Goal: Task Accomplishment & Management: Use online tool/utility

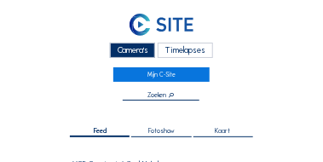
click at [168, 53] on div "Timelapses" at bounding box center [185, 50] width 55 height 14
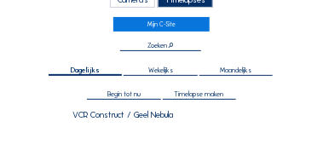
scroll to position [51, 0]
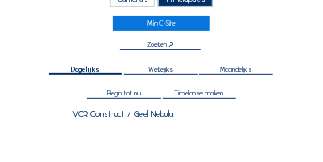
click at [132, 92] on span "Begin tot nu" at bounding box center [123, 92] width 33 height 7
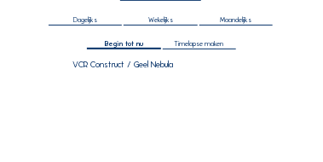
scroll to position [119, 0]
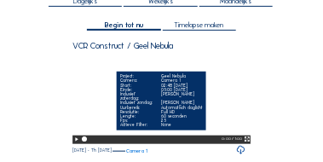
drag, startPoint x: 246, startPoint y: 148, endPoint x: 247, endPoint y: 161, distance: 12.8
click at [246, 143] on icon at bounding box center [247, 139] width 6 height 8
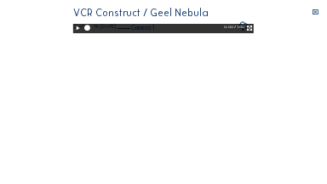
click at [74, 32] on icon at bounding box center [77, 28] width 7 height 9
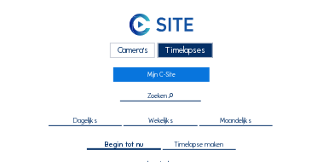
click at [195, 49] on div "Timelapses" at bounding box center [185, 50] width 55 height 14
click at [181, 54] on div "Timelapses" at bounding box center [185, 50] width 55 height 14
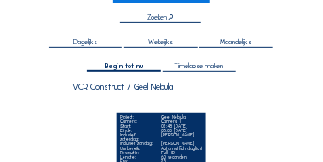
scroll to position [136, 0]
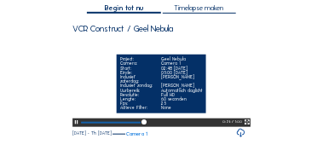
drag, startPoint x: 129, startPoint y: 132, endPoint x: 75, endPoint y: 125, distance: 54.1
click at [75, 125] on div "Your browser does not support the video tag. Project: Geel Nebula Camera: Camer…" at bounding box center [161, 82] width 179 height 90
click at [246, 126] on icon at bounding box center [247, 122] width 6 height 8
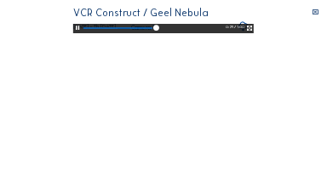
drag, startPoint x: 152, startPoint y: 178, endPoint x: 43, endPoint y: 175, distance: 108.2
click at [82, 33] on div at bounding box center [154, 28] width 144 height 9
click at [253, 32] on icon at bounding box center [249, 28] width 7 height 9
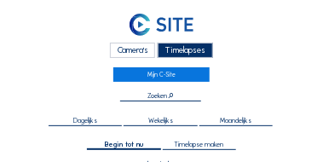
click at [129, 47] on div "Camera's" at bounding box center [132, 50] width 45 height 14
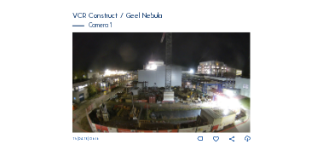
scroll to position [153, 0]
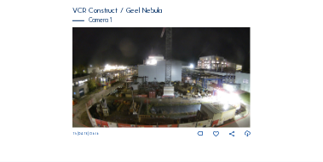
click at [109, 86] on img at bounding box center [161, 77] width 179 height 101
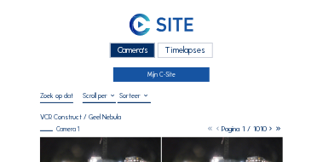
click at [152, 78] on link "Mijn C-Site" at bounding box center [161, 74] width 97 height 14
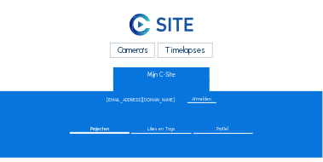
click at [101, 130] on span "Projecten" at bounding box center [99, 129] width 19 height 4
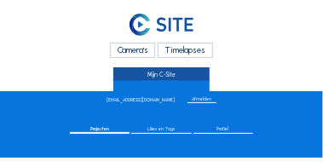
click at [157, 74] on link "Mijn C-Site" at bounding box center [161, 74] width 97 height 14
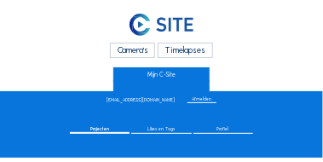
click at [141, 50] on div "Camera's" at bounding box center [132, 50] width 45 height 14
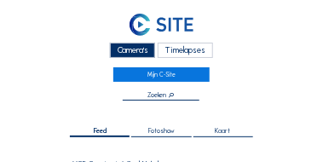
click at [177, 52] on div "Timelapses" at bounding box center [185, 50] width 55 height 14
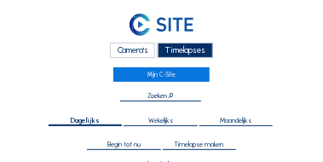
click at [161, 119] on span "Wekelijks" at bounding box center [160, 120] width 25 height 7
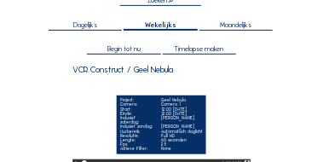
scroll to position [102, 0]
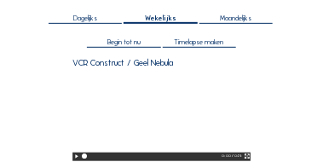
click at [191, 43] on span "Timelapse maken" at bounding box center [199, 41] width 49 height 7
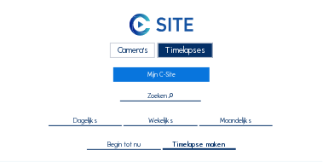
type input "[DATE] 14:48"
type input "[DATE] 06:16"
click at [131, 147] on span "Begin tot nu" at bounding box center [123, 144] width 33 height 7
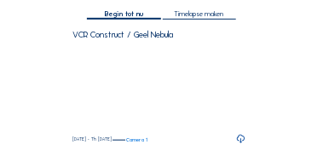
scroll to position [136, 0]
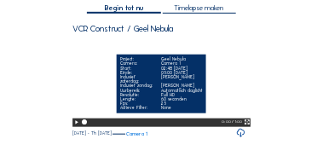
click at [116, 65] on video "Your browser does not support the video tag." at bounding box center [161, 81] width 179 height 89
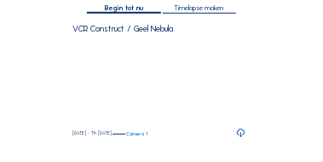
click at [271, 91] on div "Dagelijks Wekelijks Maandelijks Begin tot nu Timelapse maken Zoeken Volledig [P…" at bounding box center [161, 47] width 242 height 184
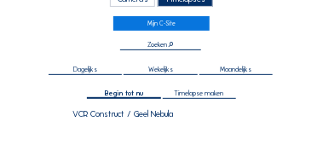
scroll to position [0, 0]
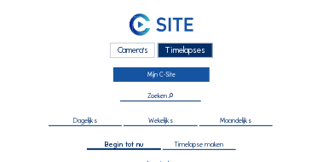
click at [168, 74] on link "Mijn C-Site" at bounding box center [161, 74] width 97 height 14
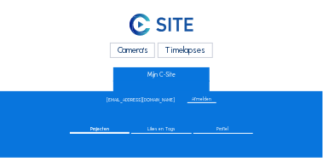
click at [226, 129] on span "Profiel" at bounding box center [223, 129] width 12 height 4
